Goal: Obtain resource: Download file/media

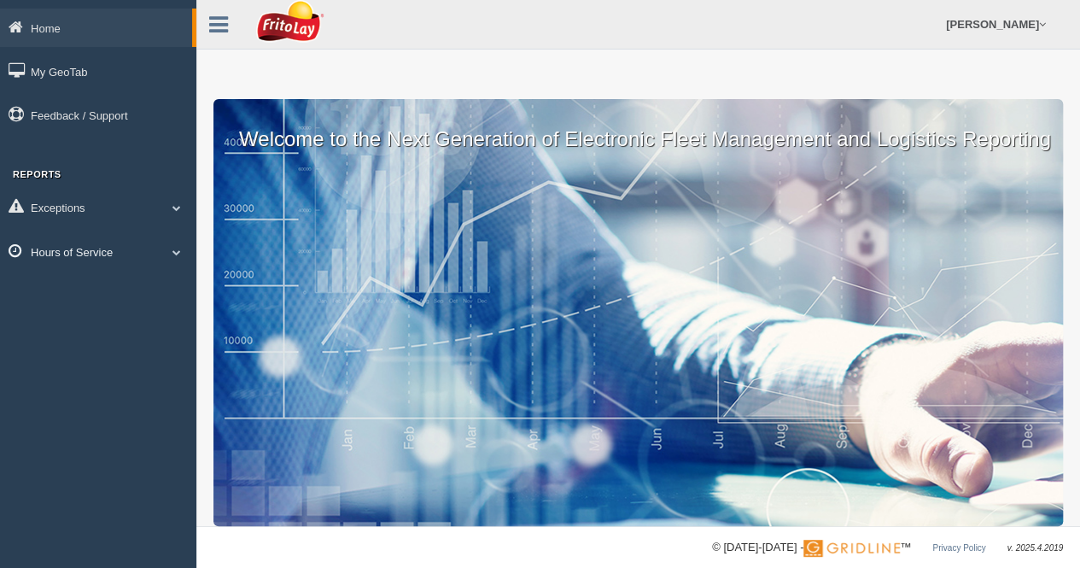
click at [115, 257] on link "Hours of Service" at bounding box center [98, 251] width 196 height 38
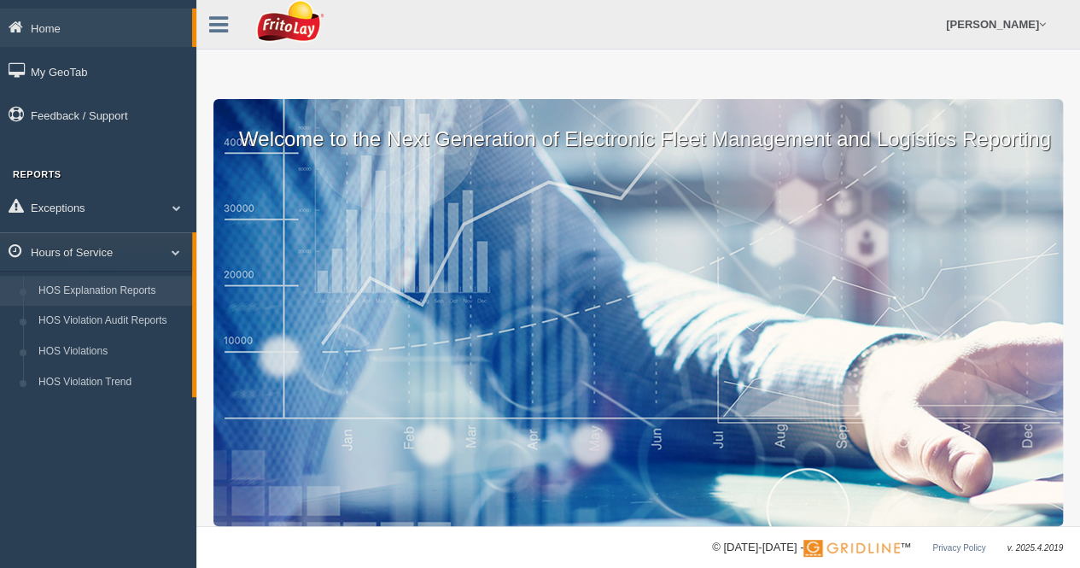
click at [102, 288] on link "HOS Explanation Reports" at bounding box center [111, 291] width 161 height 31
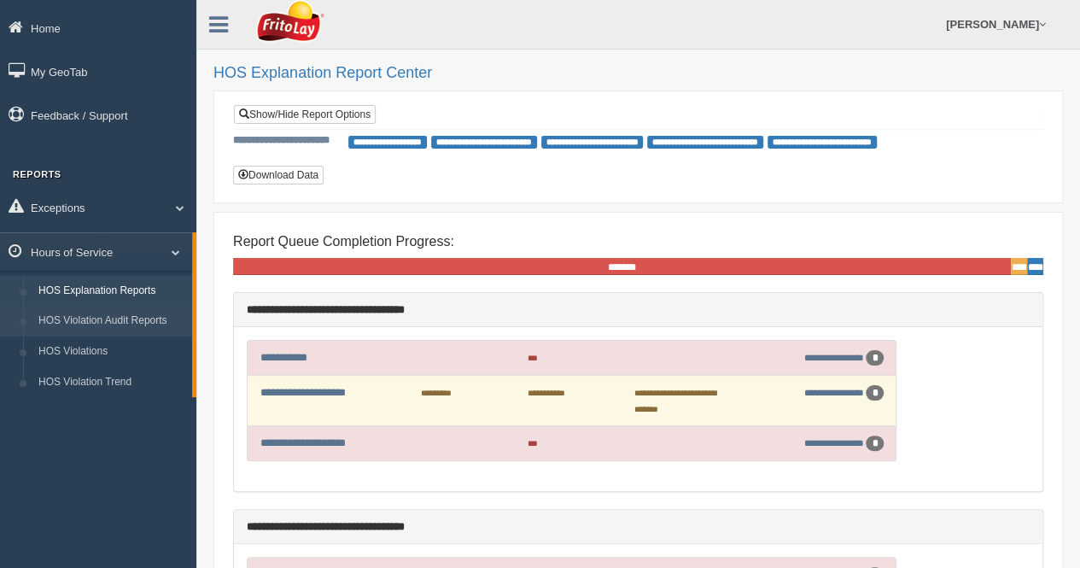
click at [108, 323] on link "HOS Violation Audit Reports" at bounding box center [111, 321] width 161 height 31
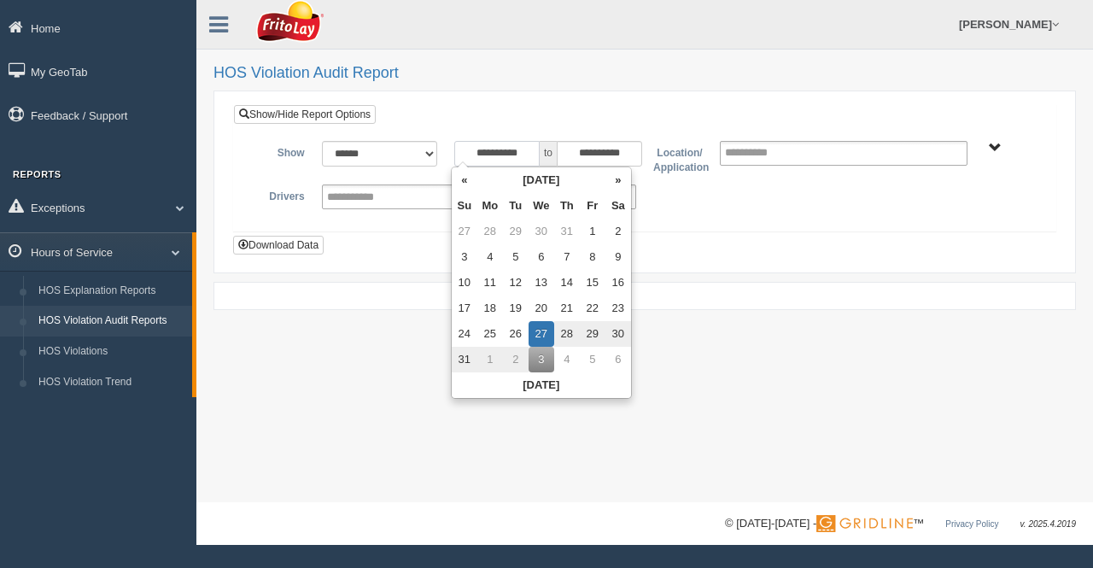
click at [525, 154] on input "**********" at bounding box center [496, 154] width 85 height 26
click at [464, 175] on th "«" at bounding box center [465, 180] width 26 height 26
click at [521, 230] on td "1" at bounding box center [519, 232] width 26 height 26
type input "**********"
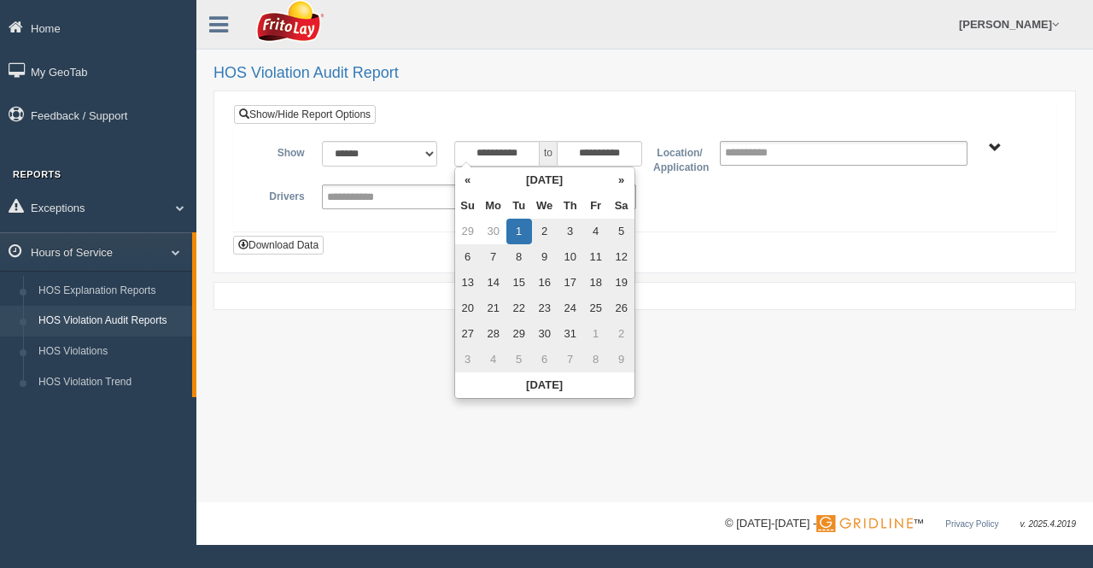
click at [997, 144] on span "BLUE RIDGE ZONE ZONE-MU01644 CHESAPEAKE BAY ZONE-MU01512 GREATER LOUISVILLE ZON…" at bounding box center [995, 148] width 13 height 13
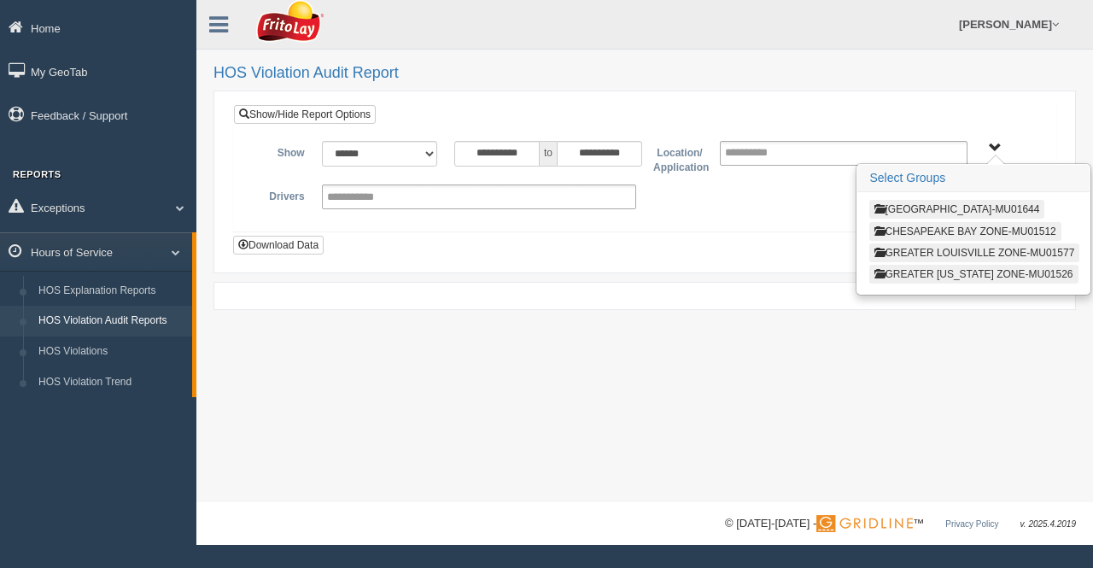
click at [902, 267] on button "GREATER VIRGINIA ZONE-MU01526" at bounding box center [973, 274] width 208 height 19
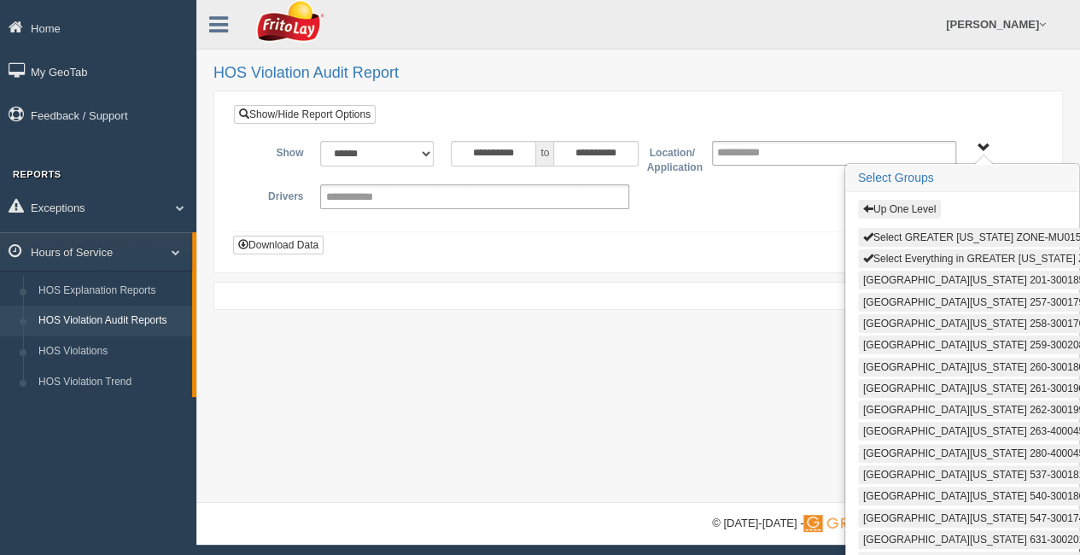
click at [890, 249] on button "Select Everything in GREATER VIRGINIA ZONE-MU01526" at bounding box center [1008, 258] width 301 height 19
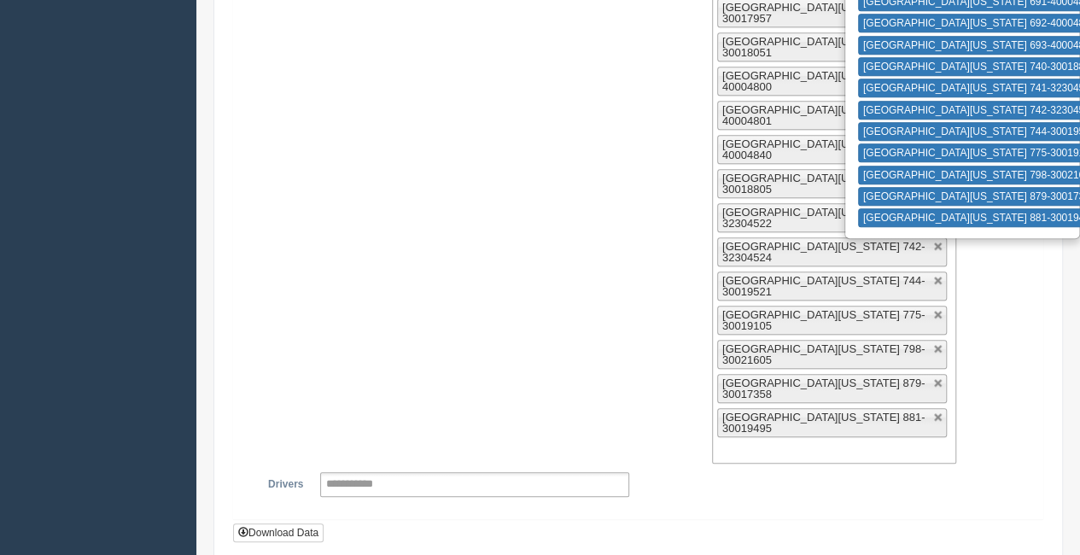
scroll to position [719, 0]
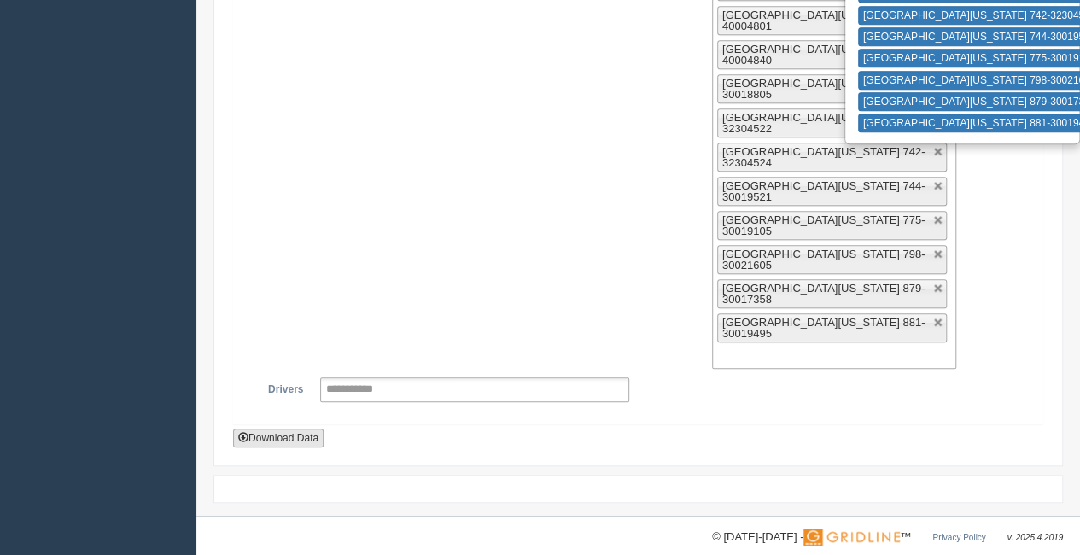
click at [297, 429] on button "Download Data" at bounding box center [278, 438] width 90 height 19
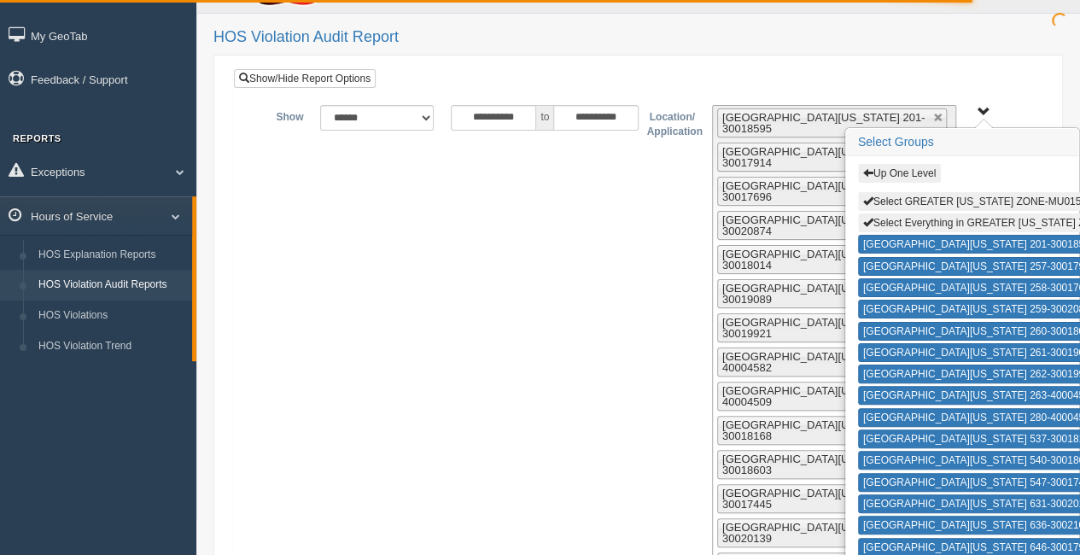
scroll to position [0, 0]
